Goal: Information Seeking & Learning: Check status

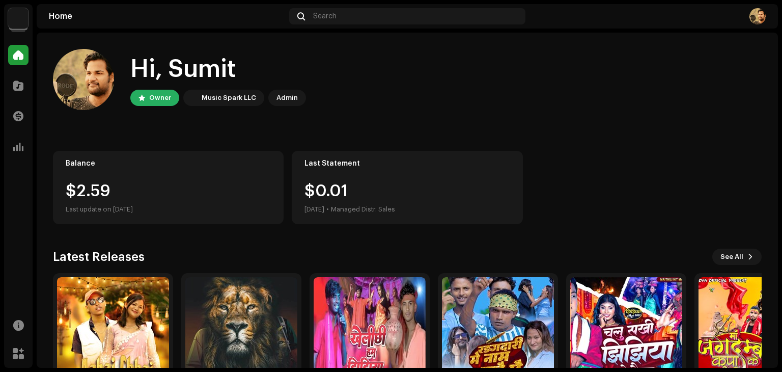
click at [18, 21] on img at bounding box center [18, 18] width 20 height 20
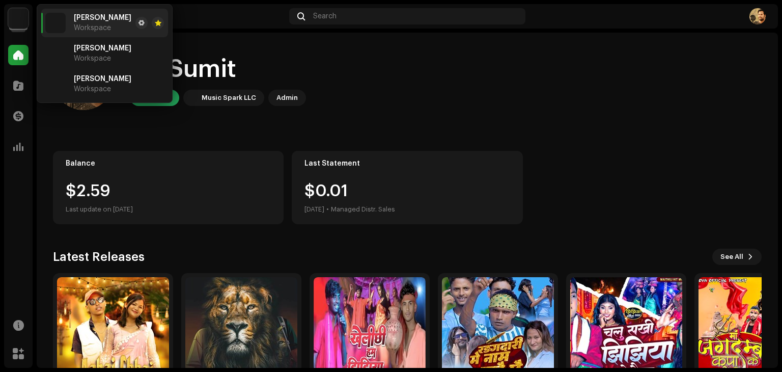
click at [18, 21] on img at bounding box center [18, 18] width 20 height 20
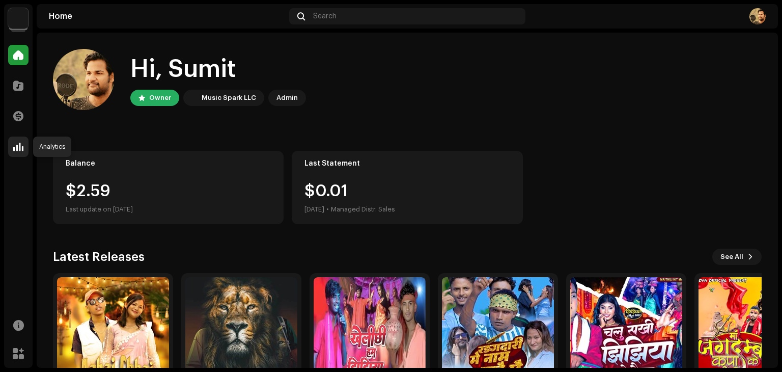
click at [22, 143] on span at bounding box center [18, 147] width 10 height 8
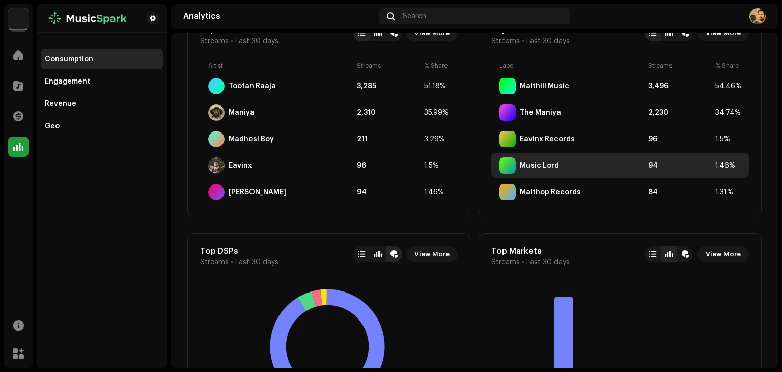
scroll to position [611, 0]
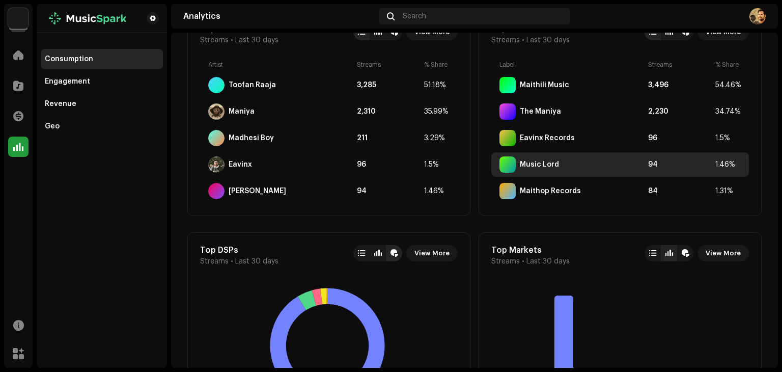
click at [528, 163] on div "Music Lord" at bounding box center [539, 164] width 39 height 8
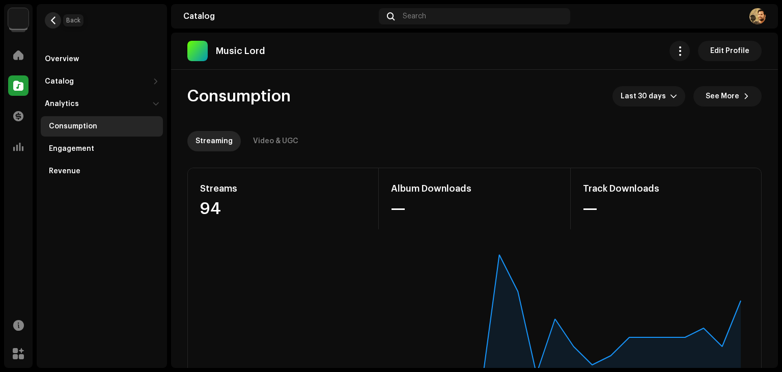
click at [54, 17] on span "button" at bounding box center [53, 20] width 8 height 8
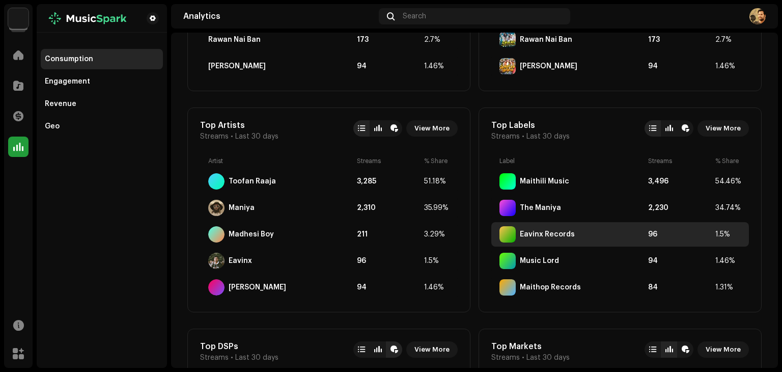
scroll to position [407, 0]
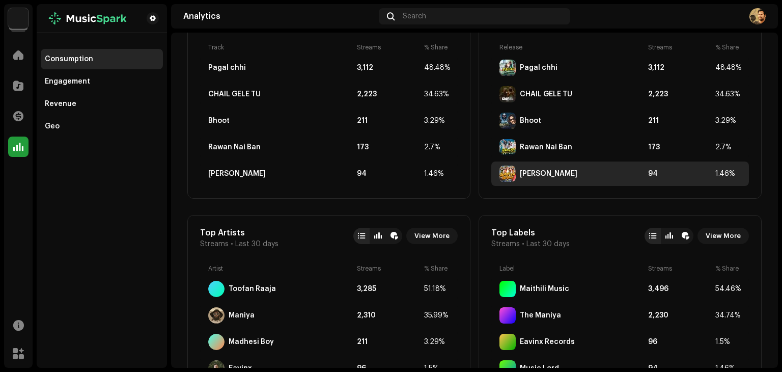
click at [542, 168] on div "[PERSON_NAME]" at bounding box center [571, 173] width 145 height 16
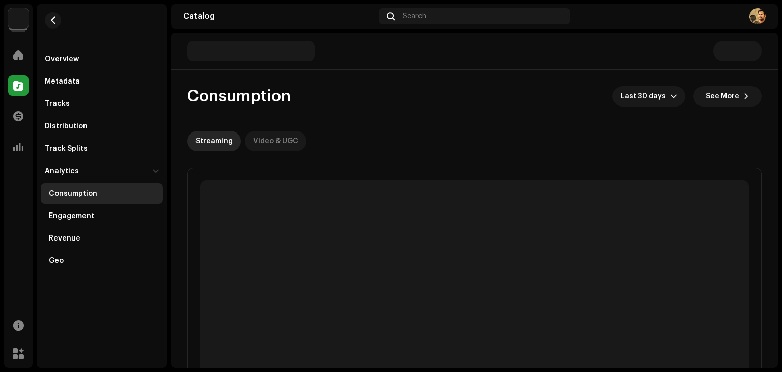
click at [288, 141] on div "Video & UGC" at bounding box center [275, 141] width 45 height 20
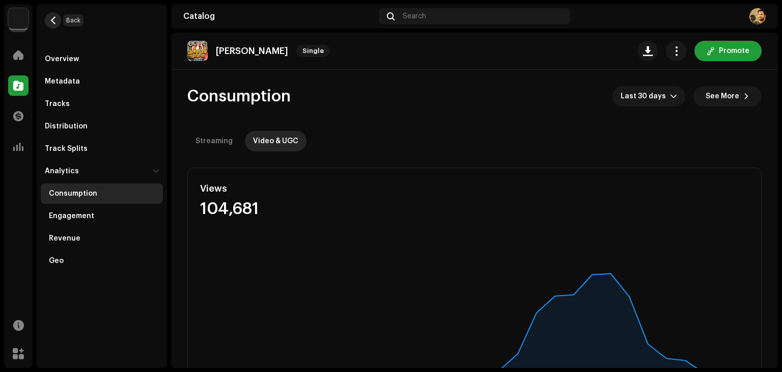
click at [47, 23] on button "button" at bounding box center [53, 20] width 16 height 16
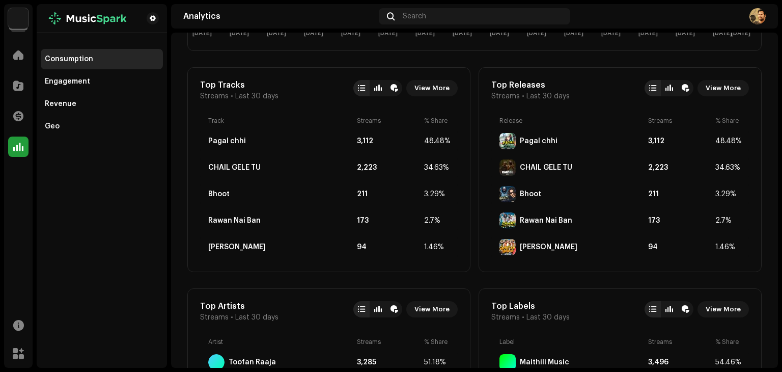
scroll to position [305, 0]
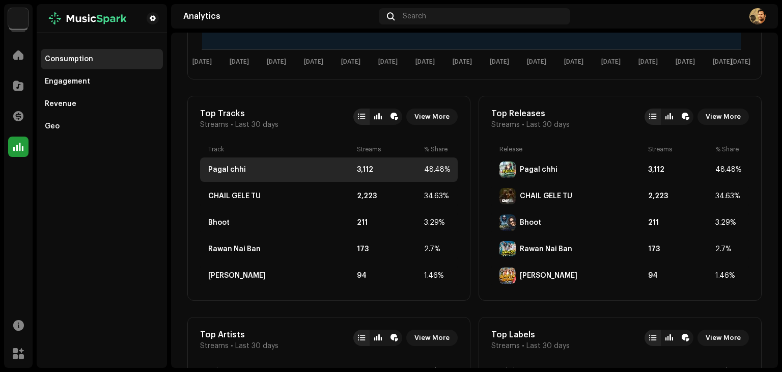
click at [328, 165] on div "Pagal chhi" at bounding box center [280, 169] width 145 height 8
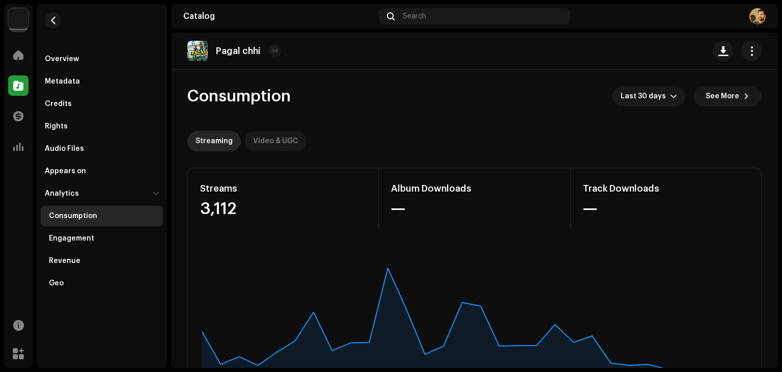
click at [280, 147] on div "Video & UGC" at bounding box center [275, 141] width 45 height 20
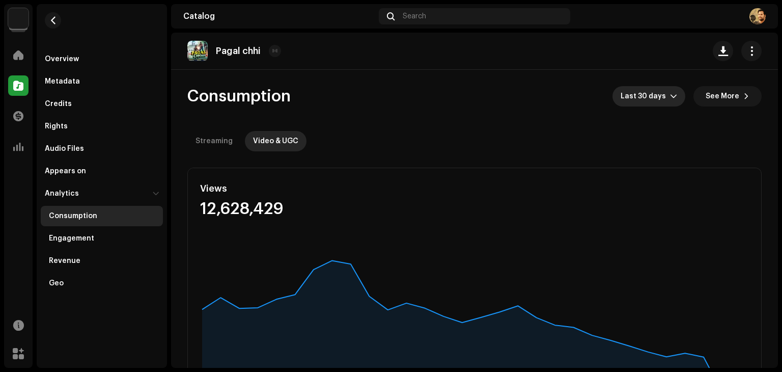
click at [642, 97] on span "Last 30 days" at bounding box center [644, 96] width 49 height 20
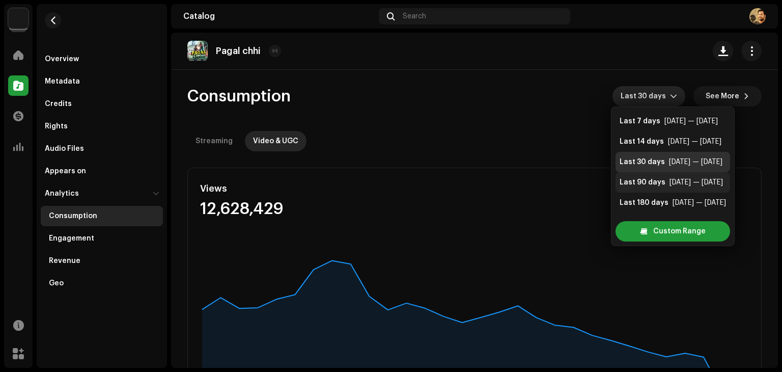
click at [635, 182] on div "Last 90 days" at bounding box center [642, 182] width 46 height 10
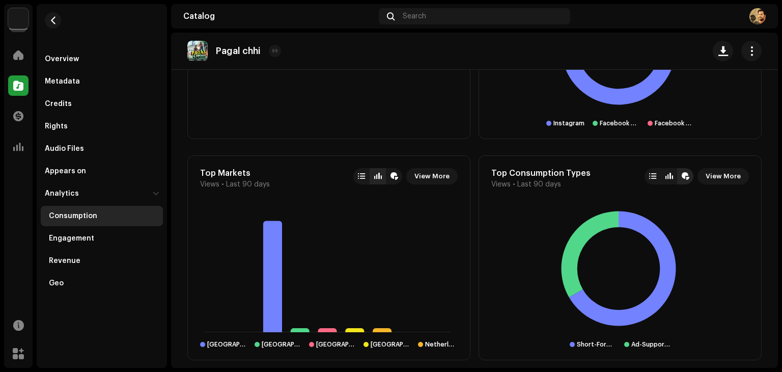
scroll to position [560, 0]
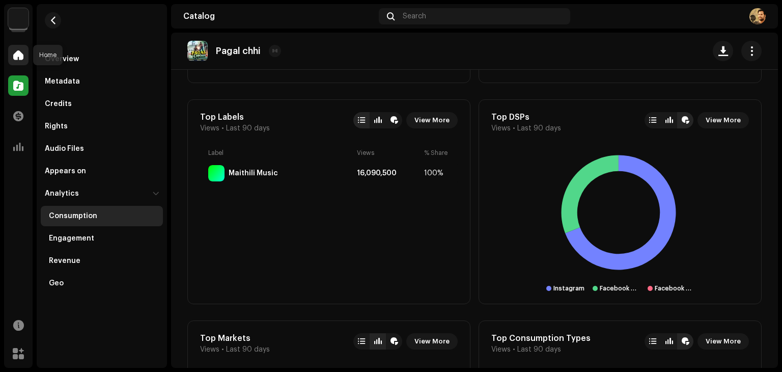
click at [19, 63] on div at bounding box center [18, 55] width 20 height 20
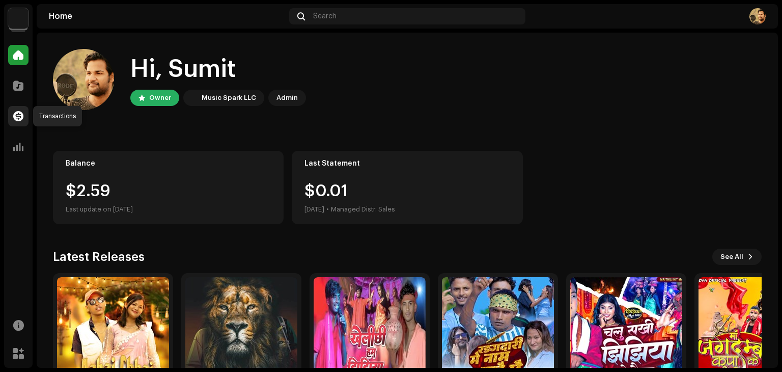
click at [14, 120] on span at bounding box center [18, 116] width 10 height 8
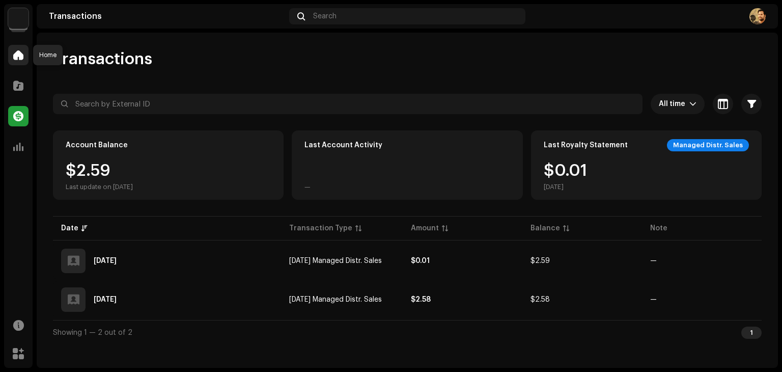
click at [13, 63] on div at bounding box center [18, 55] width 20 height 20
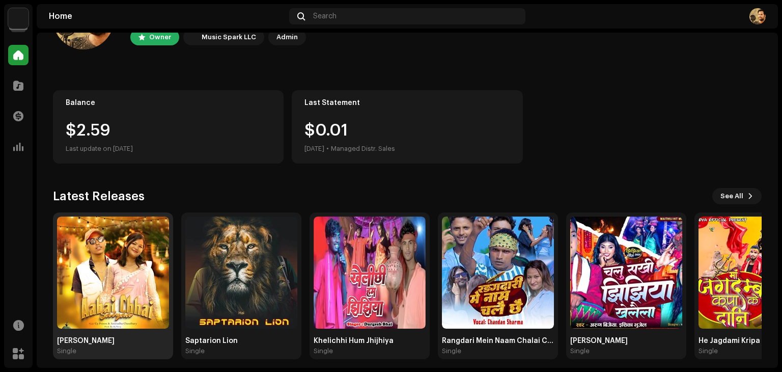
scroll to position [68, 0]
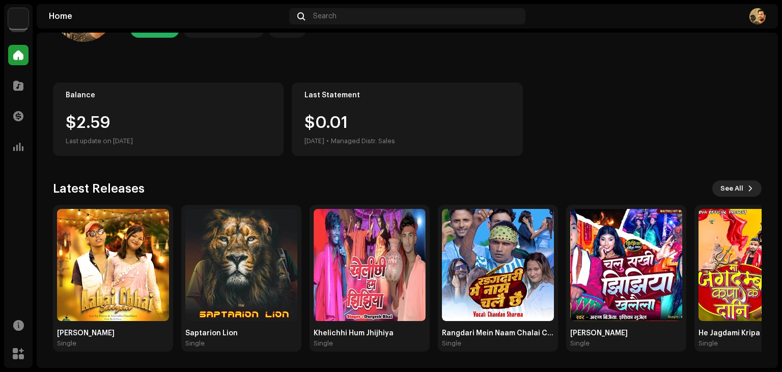
click at [744, 194] on button "See All" at bounding box center [736, 188] width 49 height 16
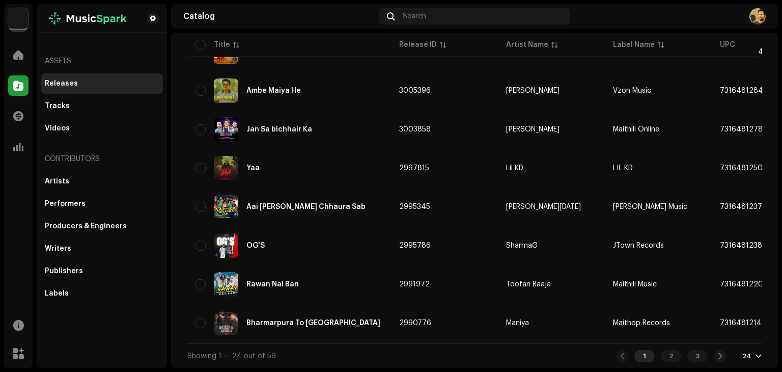
scroll to position [751, 0]
click at [755, 355] on div at bounding box center [758, 356] width 6 height 8
click at [741, 337] on div "72" at bounding box center [730, 336] width 42 height 20
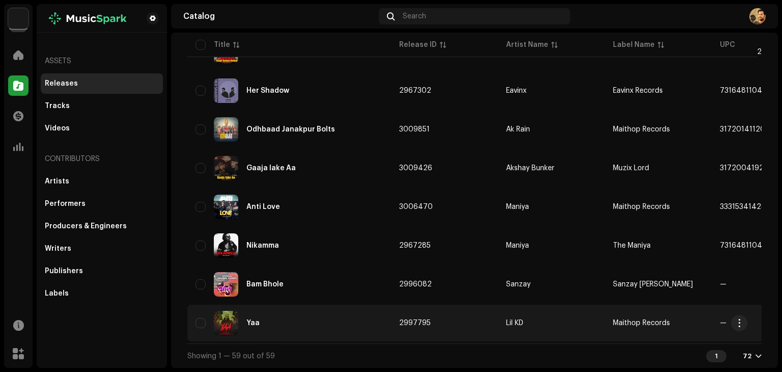
scroll to position [2105, 0]
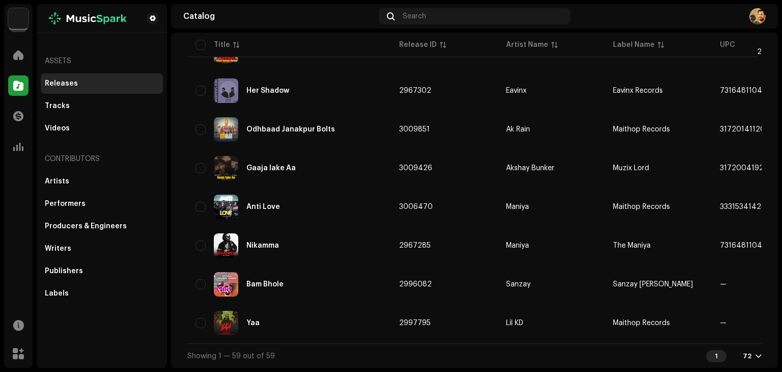
drag, startPoint x: 340, startPoint y: 343, endPoint x: 406, endPoint y: 343, distance: 65.7
click at [406, 343] on div "Showing 1 — 59 out of 59 1 72" at bounding box center [474, 355] width 574 height 24
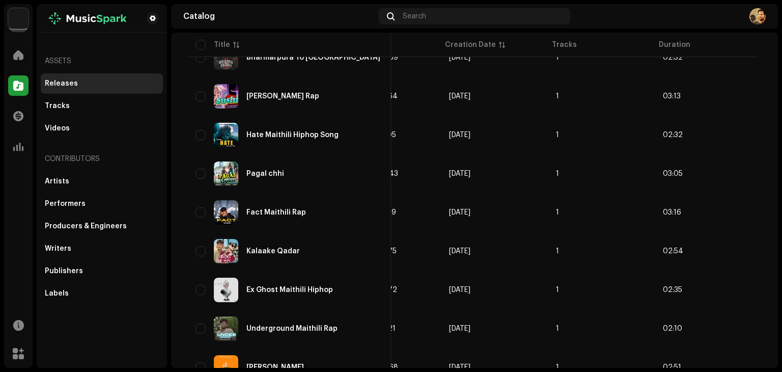
scroll to position [985, 0]
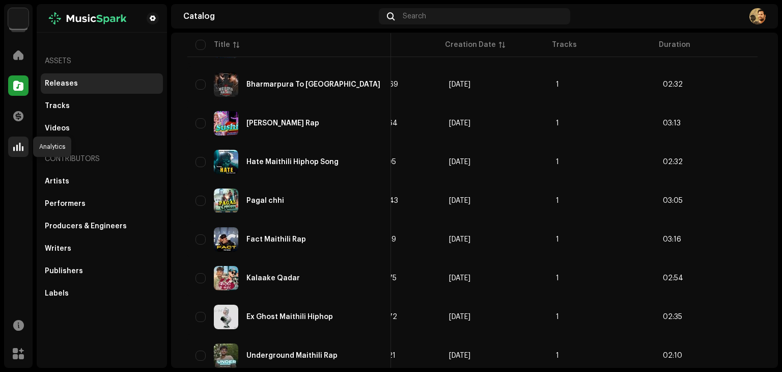
click at [19, 145] on span at bounding box center [18, 147] width 10 height 8
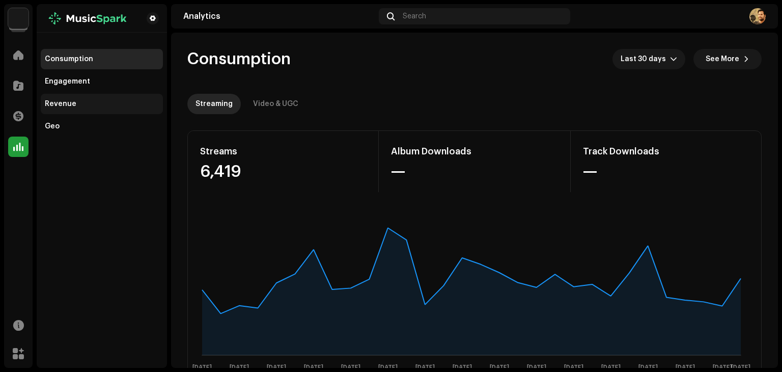
click at [83, 105] on div "Revenue" at bounding box center [102, 104] width 114 height 8
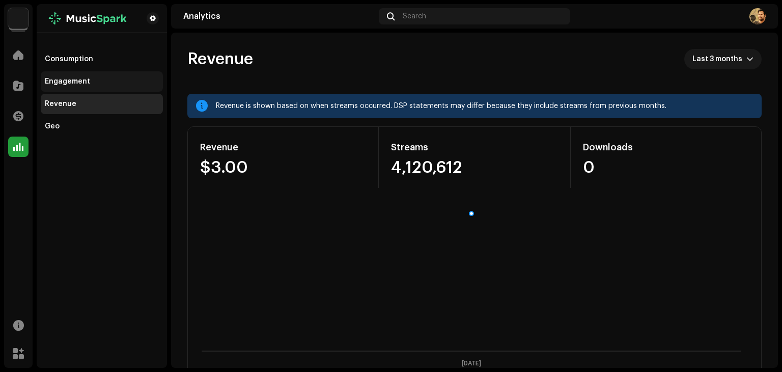
click at [96, 84] on div "Engagement" at bounding box center [102, 81] width 114 height 8
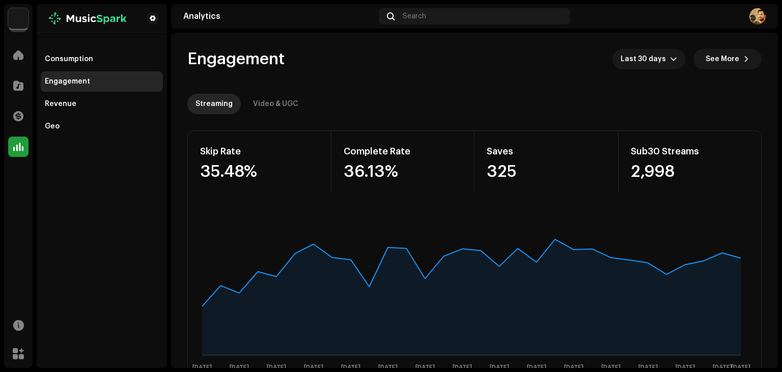
click at [757, 18] on img at bounding box center [757, 16] width 16 height 16
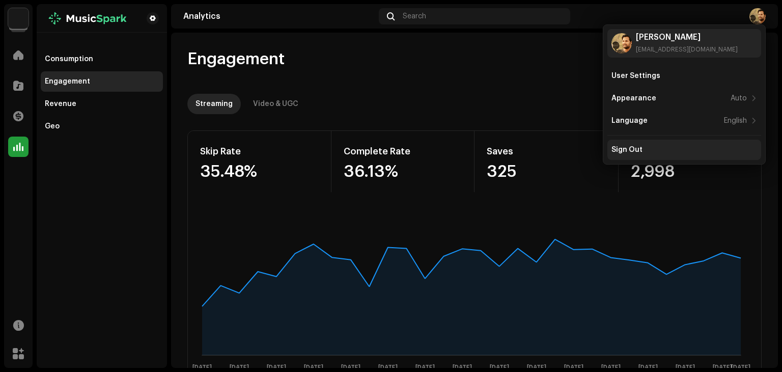
click at [627, 148] on div "Sign Out" at bounding box center [626, 150] width 31 height 8
